Goal: Task Accomplishment & Management: Manage account settings

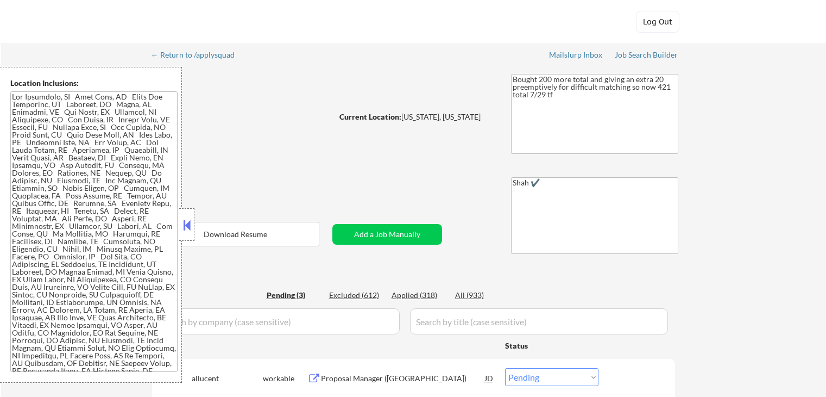
select select ""pending""
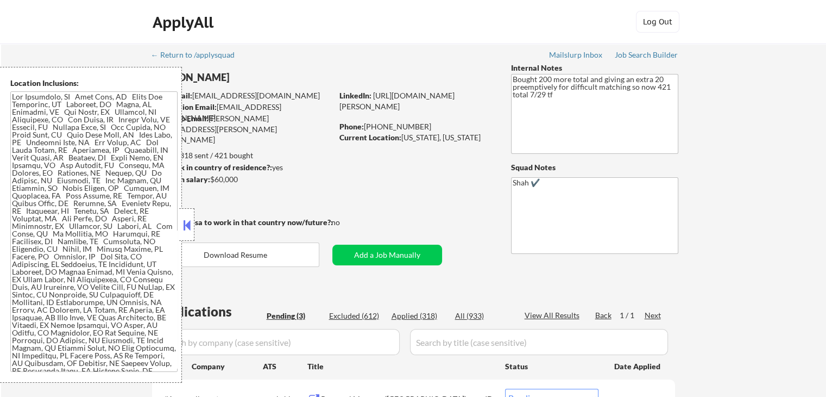
scroll to position [163, 0]
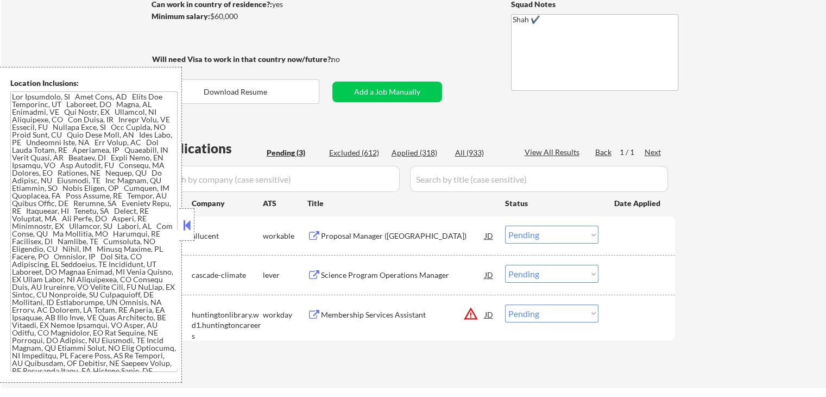
click at [181, 228] on button at bounding box center [187, 225] width 12 height 16
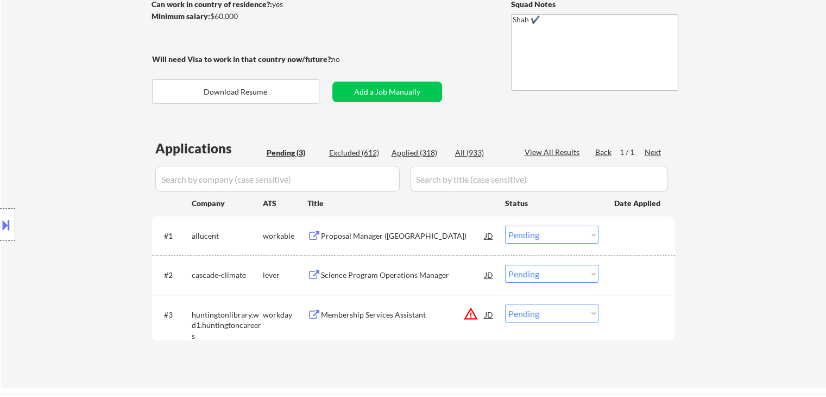
drag, startPoint x: 343, startPoint y: 48, endPoint x: 129, endPoint y: 51, distance: 214.0
click at [129, 51] on div "← Return to /applysquad Mailslurp Inbox Job Search Builder [PERSON_NAME] User E…" at bounding box center [413, 133] width 825 height 507
click at [97, 71] on div "Location Inclusions:" at bounding box center [97, 225] width 194 height 316
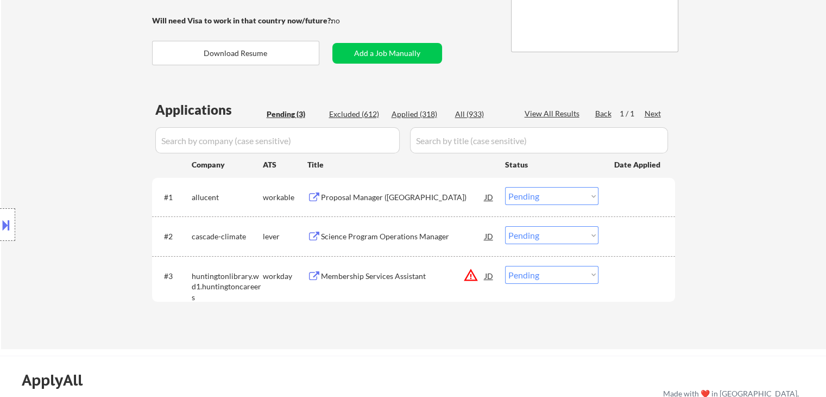
scroll to position [217, 0]
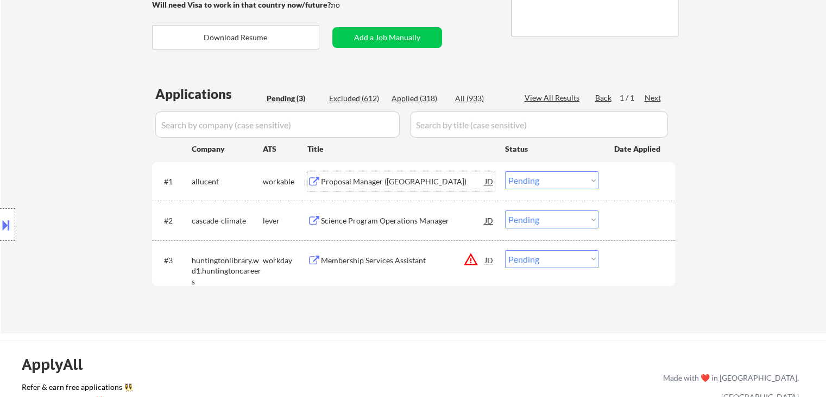
click at [390, 180] on div "Proposal Manager ([GEOGRAPHIC_DATA])" at bounding box center [403, 181] width 164 height 11
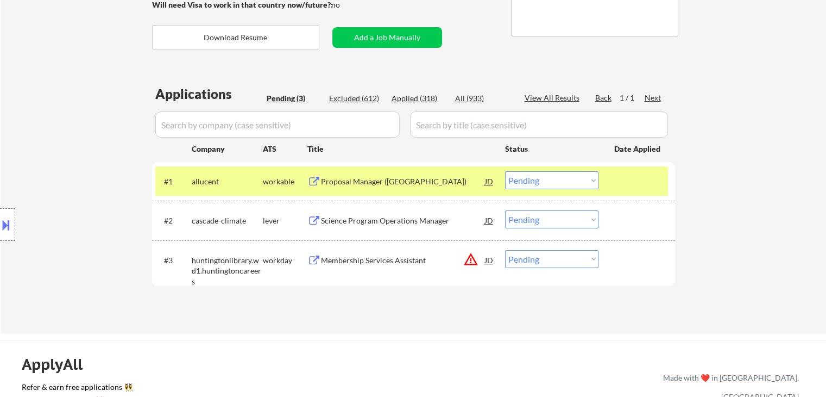
click at [386, 216] on div "Science Program Operations Manager" at bounding box center [403, 220] width 164 height 11
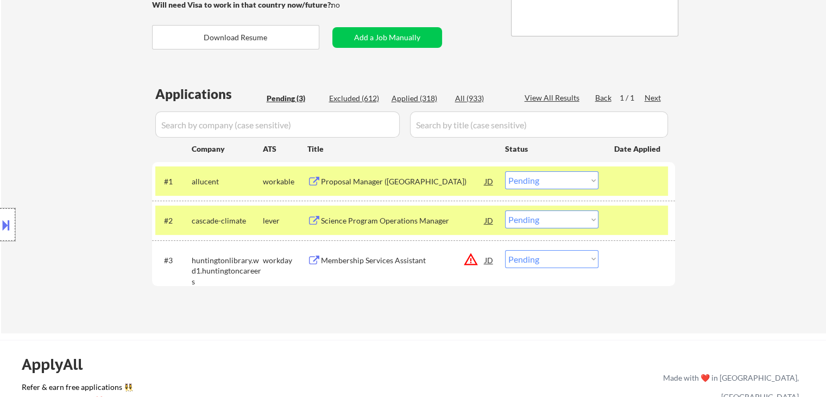
click at [11, 233] on div at bounding box center [7, 224] width 15 height 33
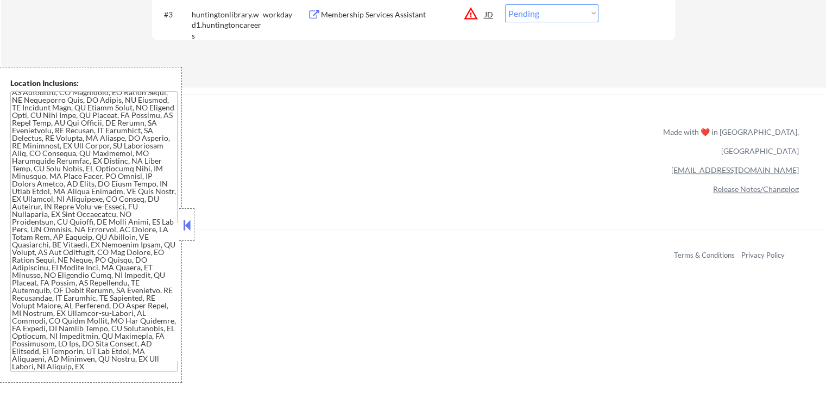
scroll to position [489, 0]
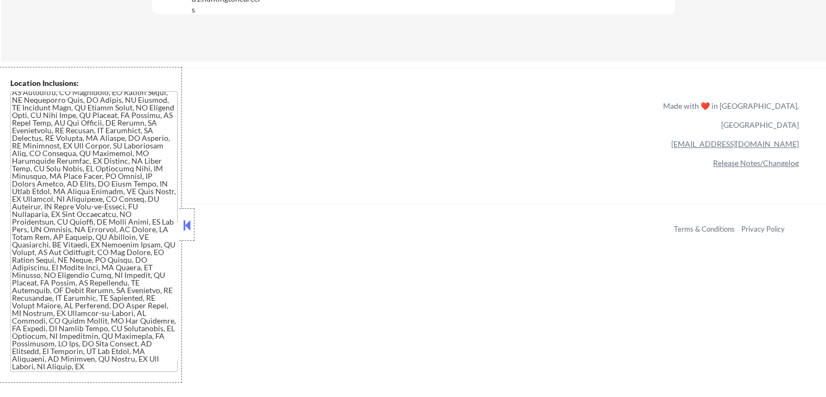
click at [122, 250] on textarea at bounding box center [93, 231] width 167 height 280
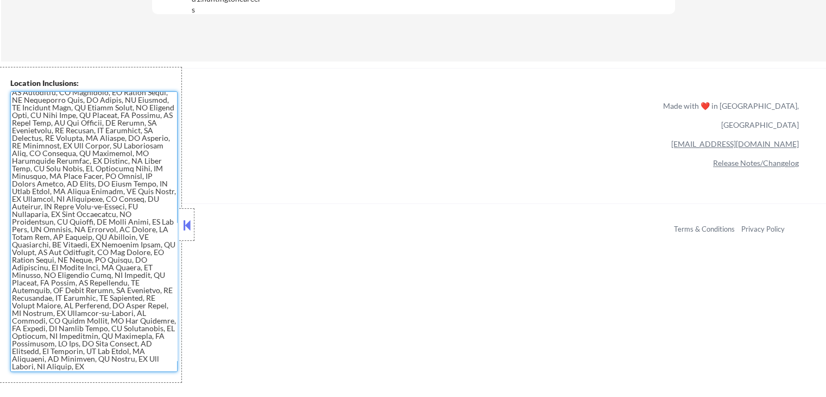
click at [102, 188] on textarea at bounding box center [93, 231] width 167 height 280
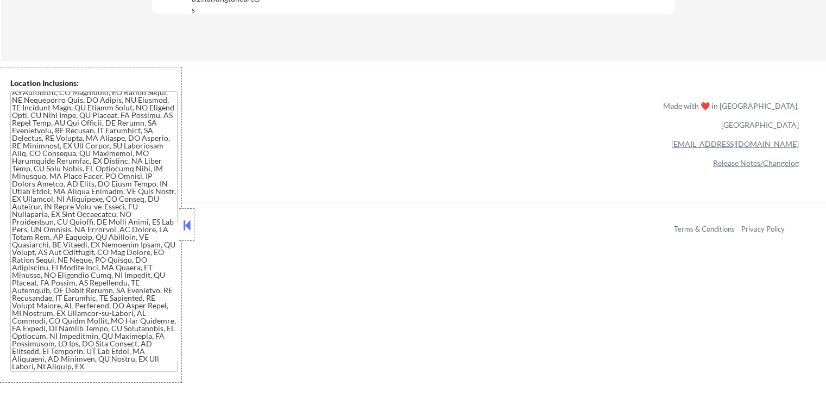
click at [49, 197] on textarea at bounding box center [93, 231] width 167 height 280
click at [188, 222] on button at bounding box center [187, 225] width 12 height 16
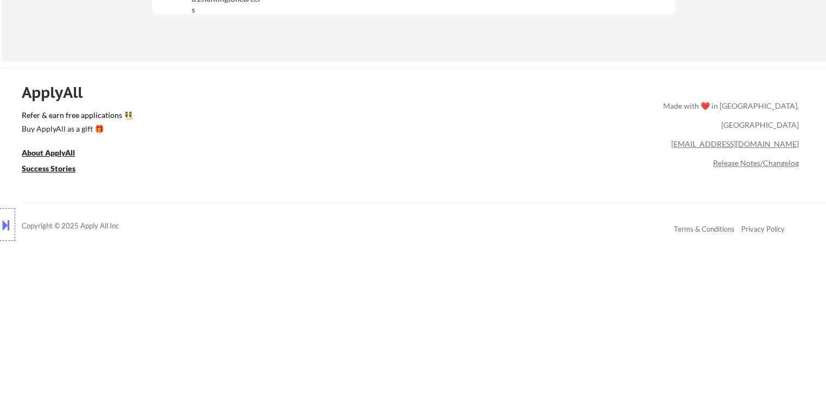
drag, startPoint x: 383, startPoint y: 162, endPoint x: 400, endPoint y: 120, distance: 45.6
click at [384, 157] on div "ApplyAll Refer & earn free applications 👯‍♀️ Buy ApplyAll as a gift 🎁 About App…" at bounding box center [413, 162] width 826 height 172
click at [0, 227] on button at bounding box center [6, 225] width 12 height 18
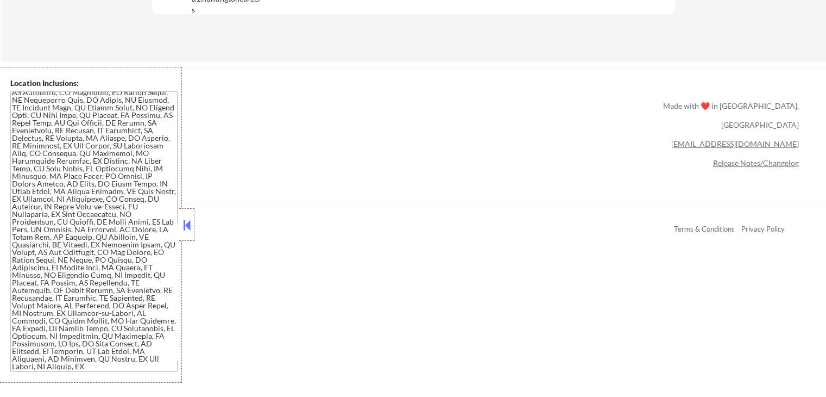
scroll to position [0, 0]
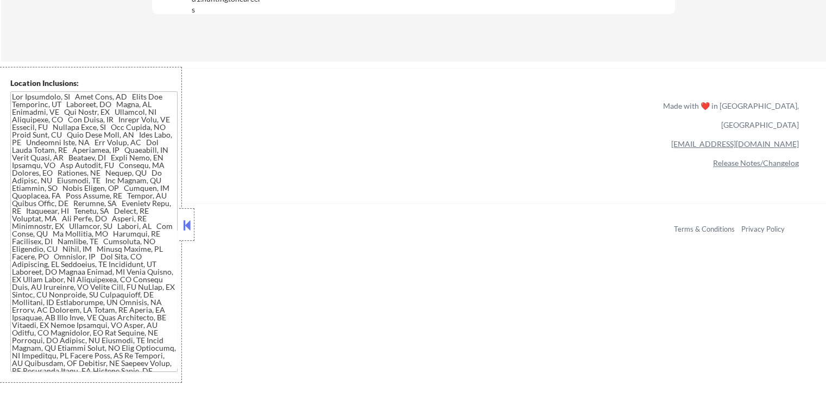
drag, startPoint x: 189, startPoint y: 221, endPoint x: 191, endPoint y: 177, distance: 44.0
click at [192, 218] on button at bounding box center [187, 225] width 12 height 16
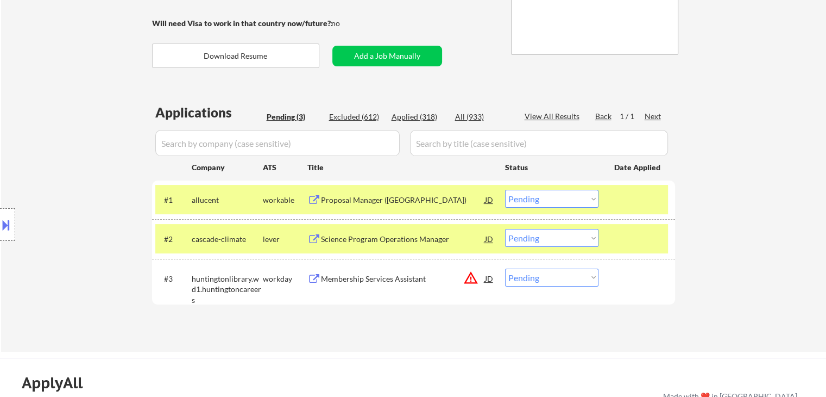
scroll to position [217, 0]
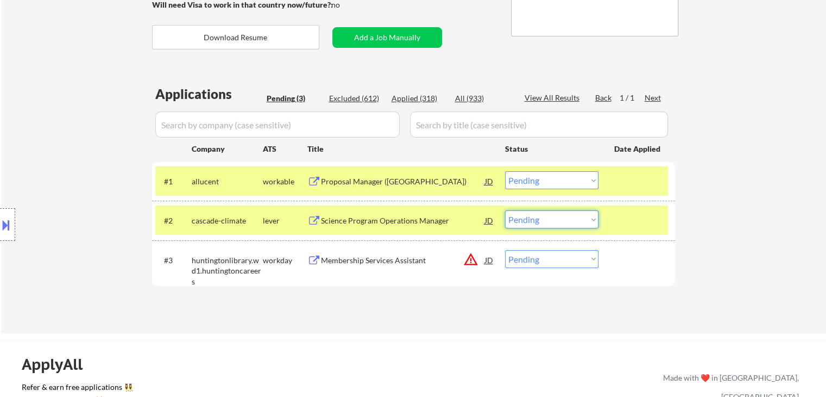
click at [545, 222] on select "Choose an option... Pending Applied Excluded (Questions) Excluded (Expired) Exc…" at bounding box center [551, 219] width 93 height 18
click at [505, 210] on select "Choose an option... Pending Applied Excluded (Questions) Excluded (Expired) Exc…" at bounding box center [551, 219] width 93 height 18
select select ""pending""
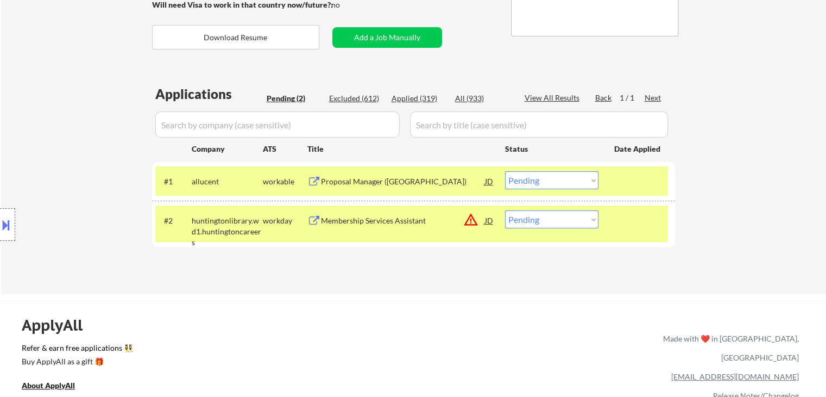
click at [108, 112] on div "Location Inclusions:" at bounding box center [97, 225] width 194 height 316
click at [85, 151] on div "Location Inclusions:" at bounding box center [97, 225] width 194 height 316
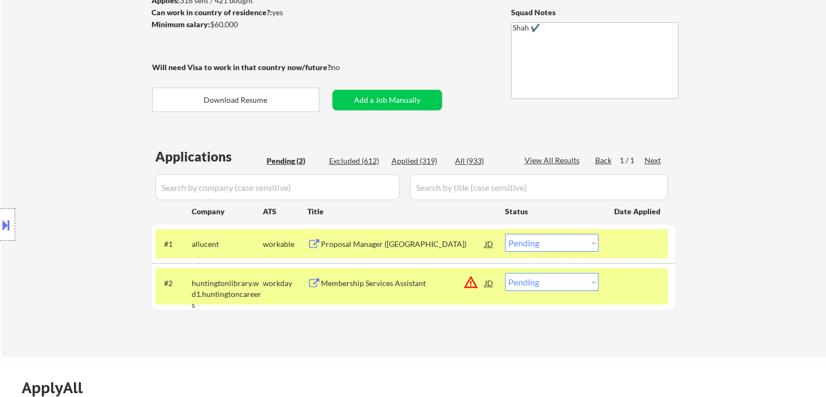
scroll to position [109, 0]
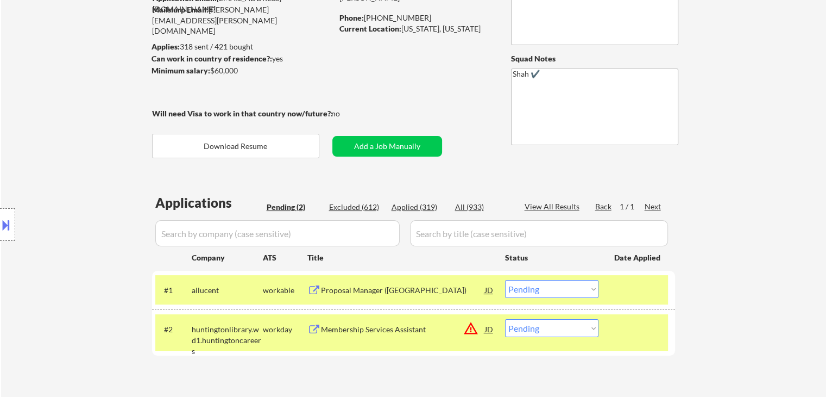
click at [127, 170] on div "Location Inclusions:" at bounding box center [97, 225] width 194 height 316
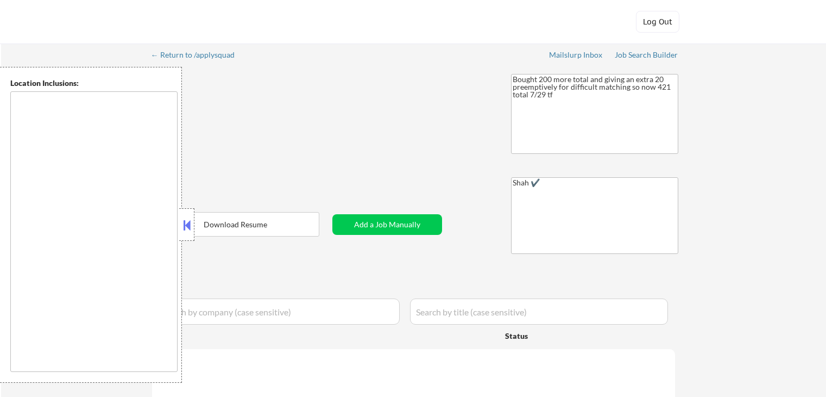
select select ""pending""
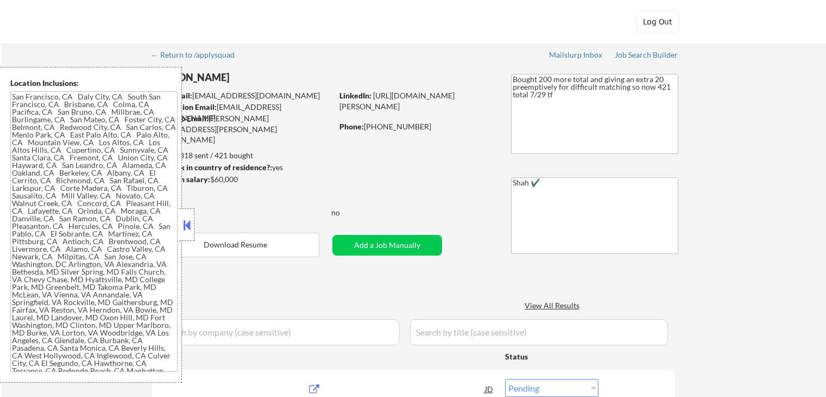
type textarea "[GEOGRAPHIC_DATA], [GEOGRAPHIC_DATA] [GEOGRAPHIC_DATA], [GEOGRAPHIC_DATA] [GEOG…"
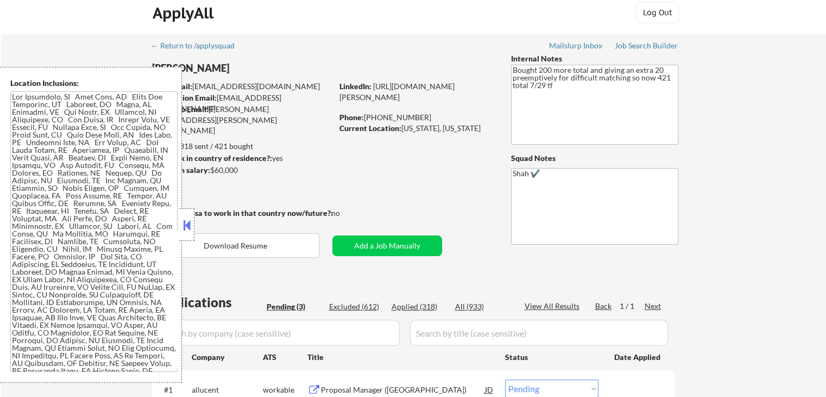
scroll to position [109, 0]
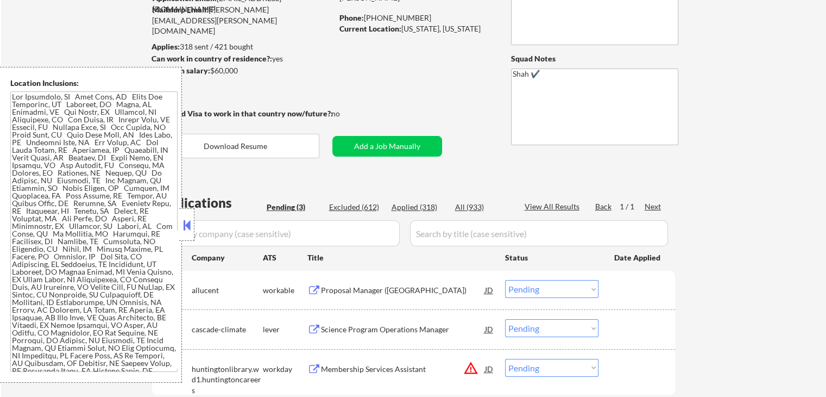
drag, startPoint x: 191, startPoint y: 218, endPoint x: 366, endPoint y: 24, distance: 261.2
click at [191, 218] on button at bounding box center [187, 225] width 12 height 16
